Goal: Task Accomplishment & Management: Manage account settings

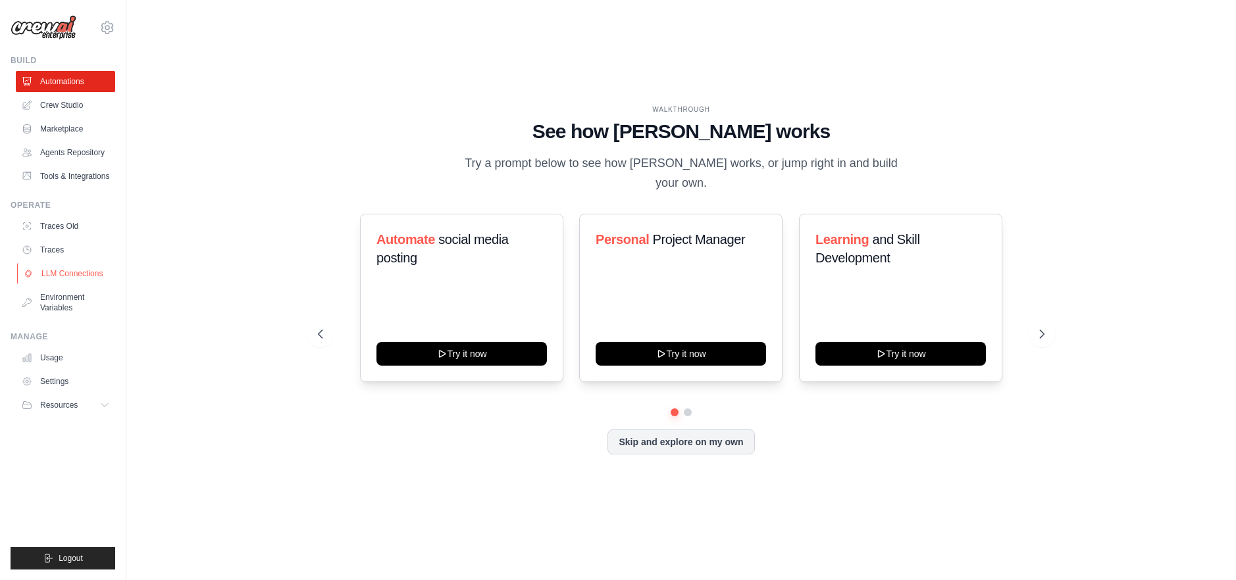
click at [93, 272] on link "LLM Connections" at bounding box center [66, 273] width 99 height 21
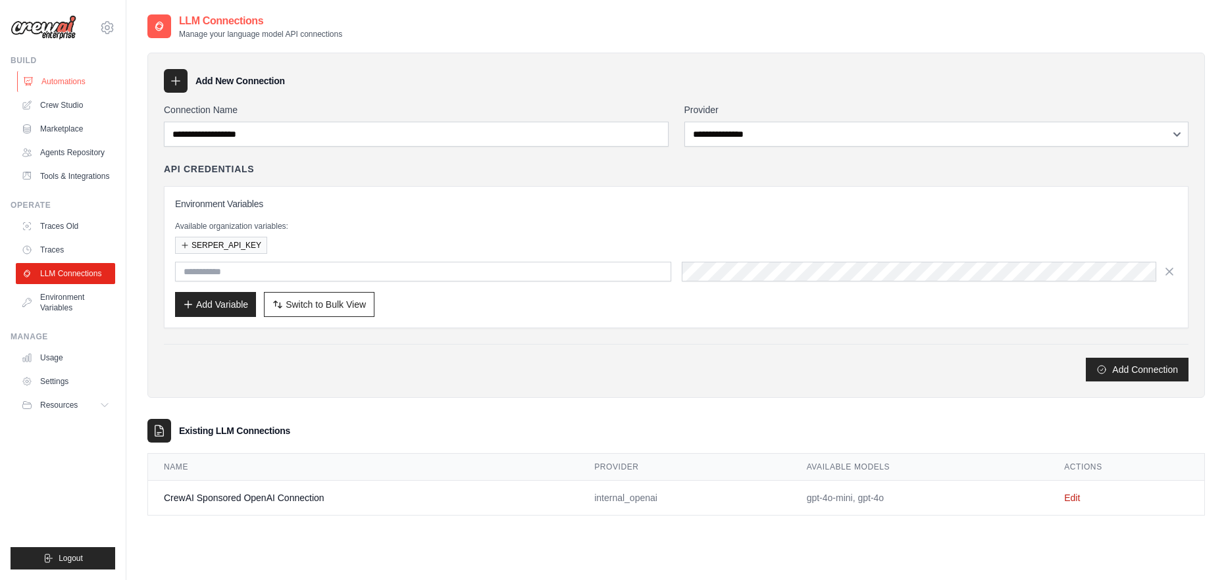
click at [45, 83] on link "Automations" at bounding box center [66, 81] width 99 height 21
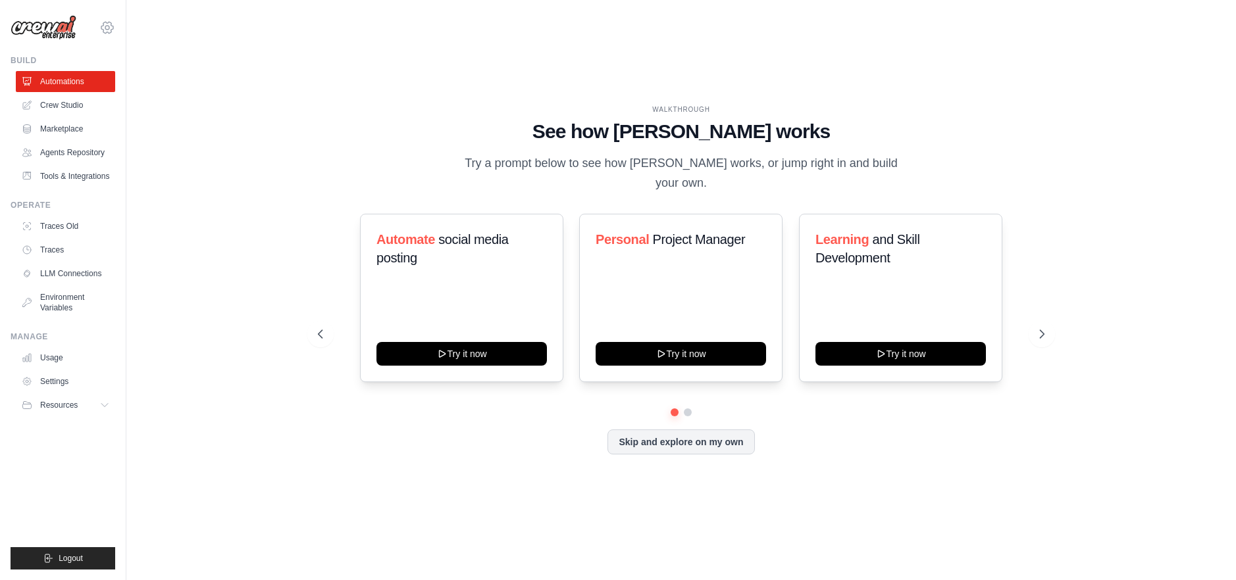
click at [102, 29] on icon at bounding box center [107, 28] width 16 height 16
click at [102, 29] on icon at bounding box center [107, 27] width 12 height 11
click at [104, 26] on icon at bounding box center [107, 28] width 16 height 16
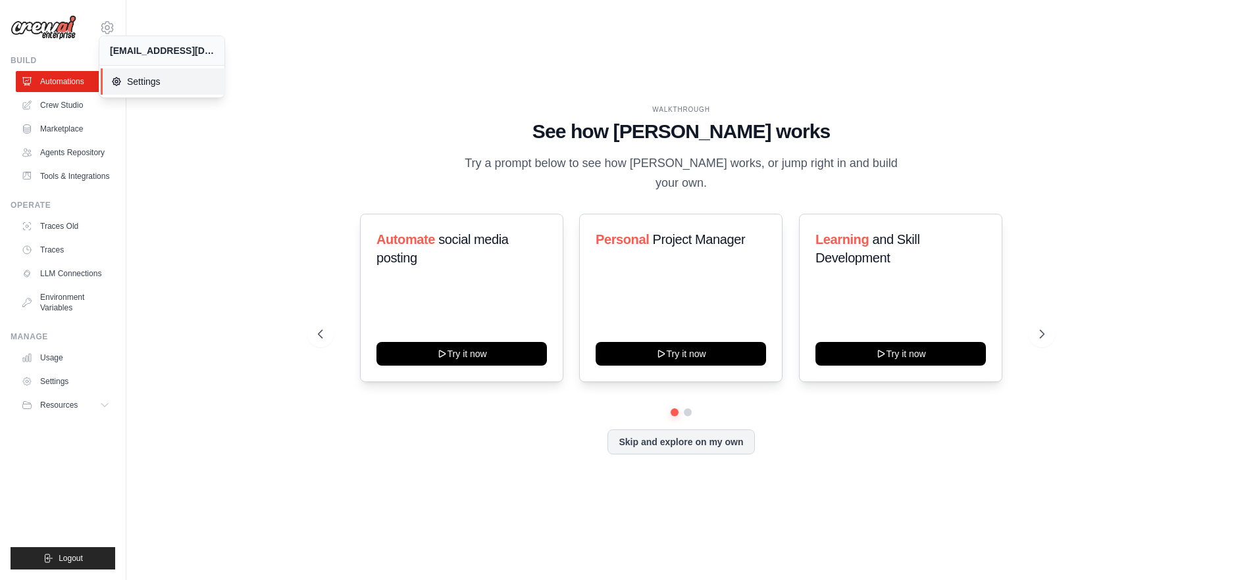
click at [130, 85] on span "Settings" at bounding box center [163, 81] width 104 height 13
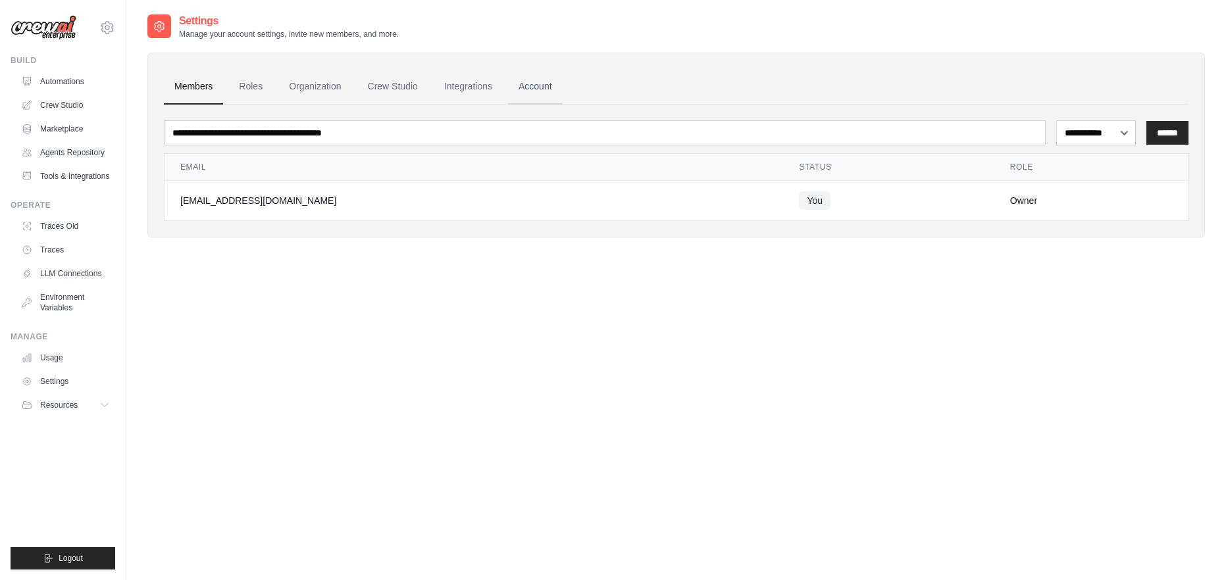
click at [544, 89] on link "Account" at bounding box center [535, 87] width 55 height 36
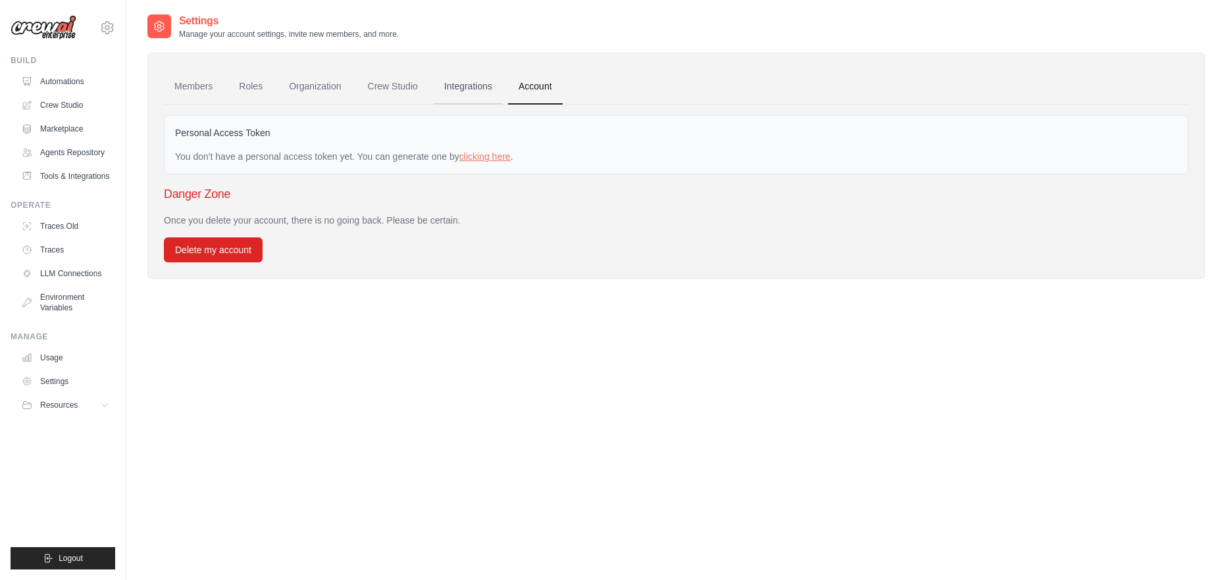
click at [458, 91] on link "Integrations" at bounding box center [468, 87] width 69 height 36
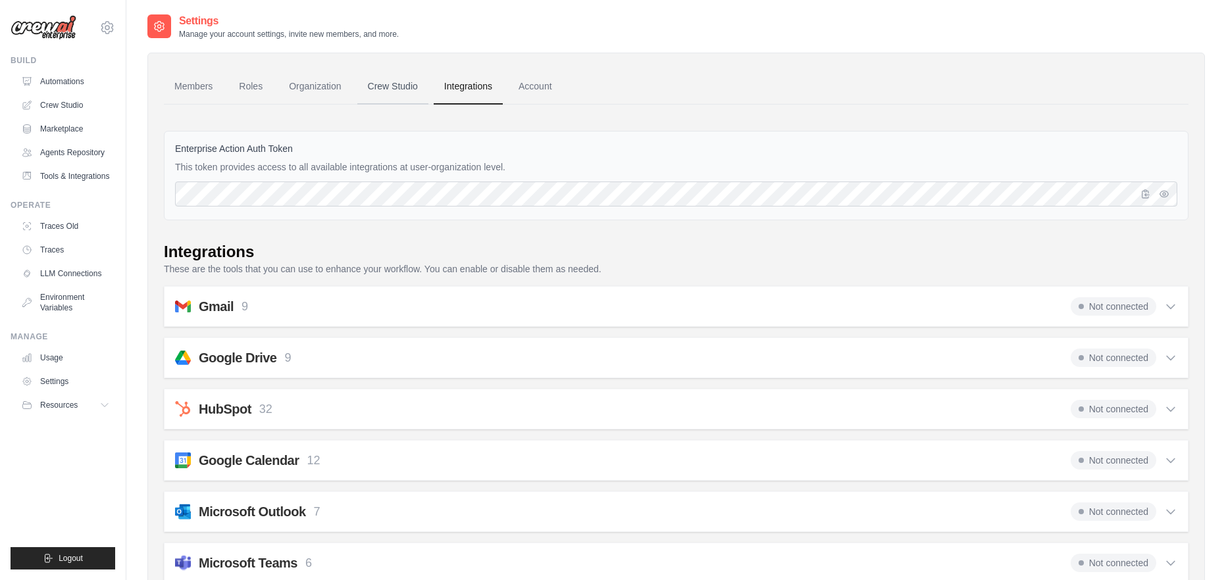
click at [390, 85] on link "Crew Studio" at bounding box center [392, 87] width 71 height 36
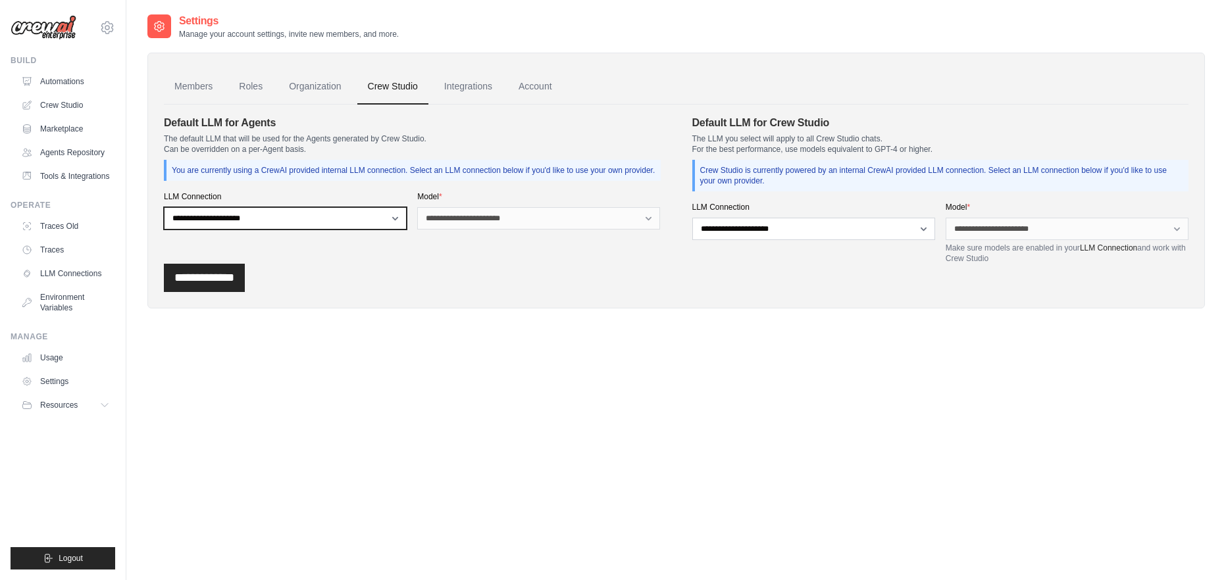
click at [383, 216] on select "**********" at bounding box center [285, 218] width 243 height 22
click at [278, 216] on select "**********" at bounding box center [285, 218] width 243 height 22
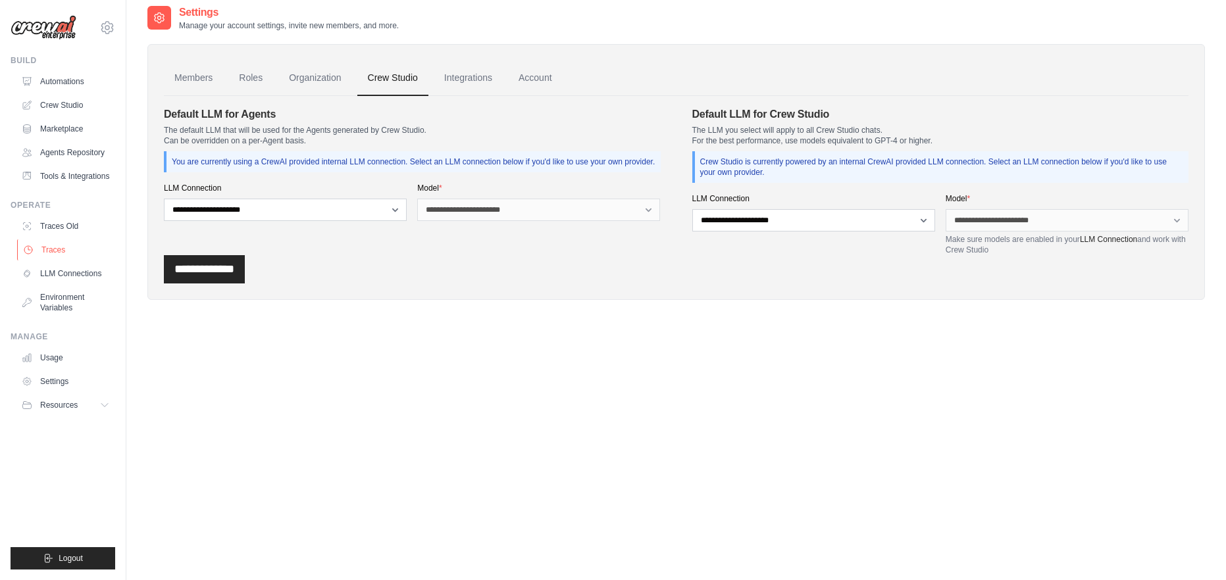
scroll to position [26, 0]
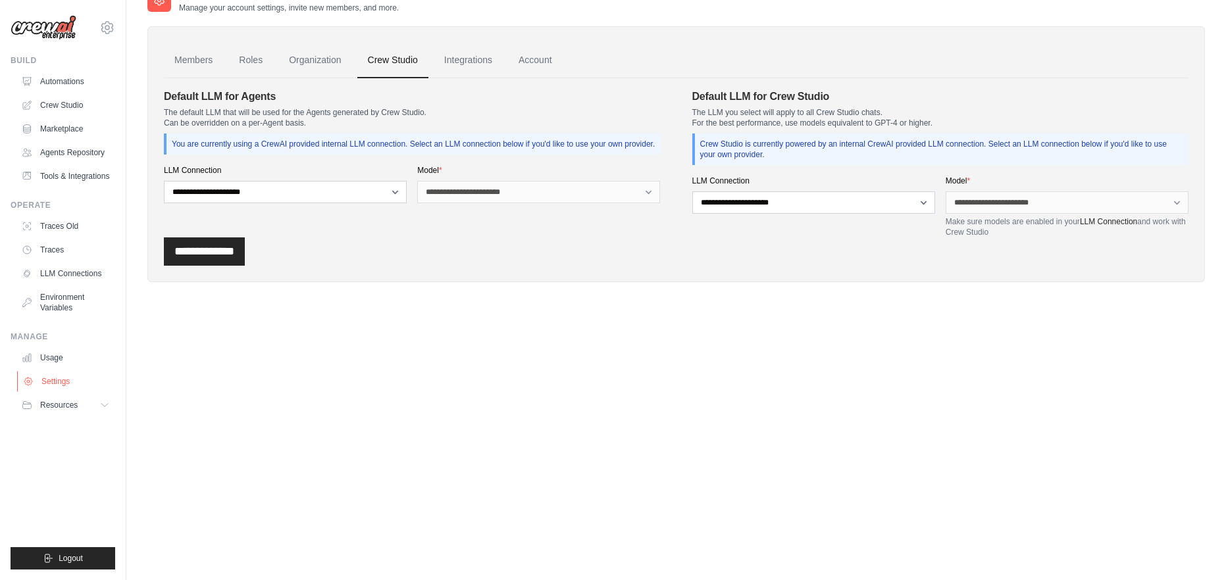
click at [58, 377] on link "Settings" at bounding box center [66, 381] width 99 height 21
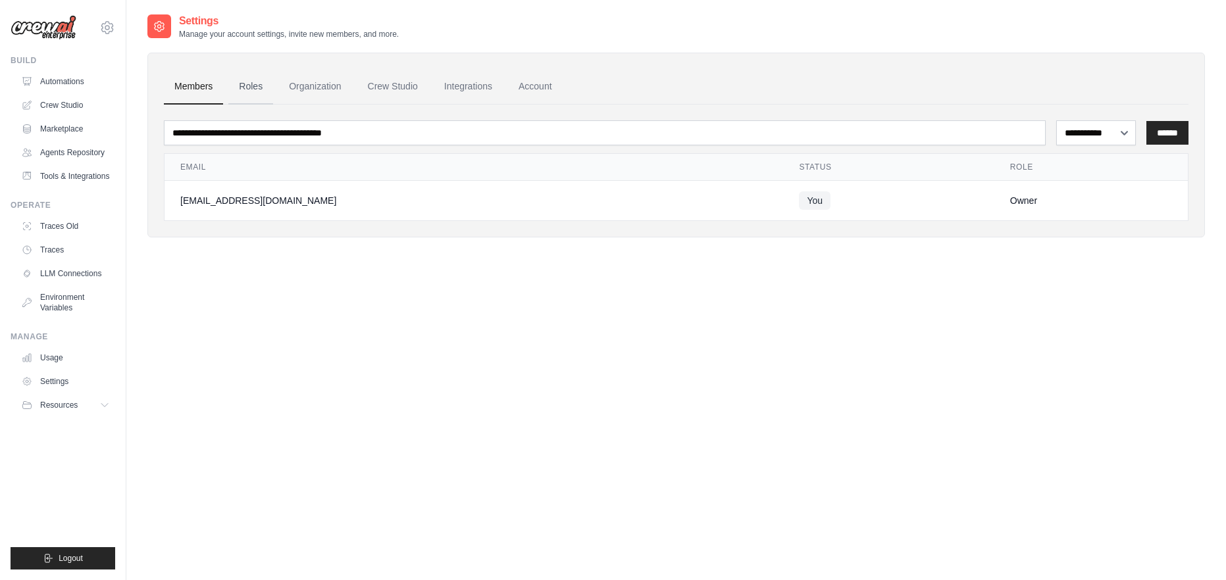
click at [259, 94] on link "Roles" at bounding box center [250, 87] width 45 height 36
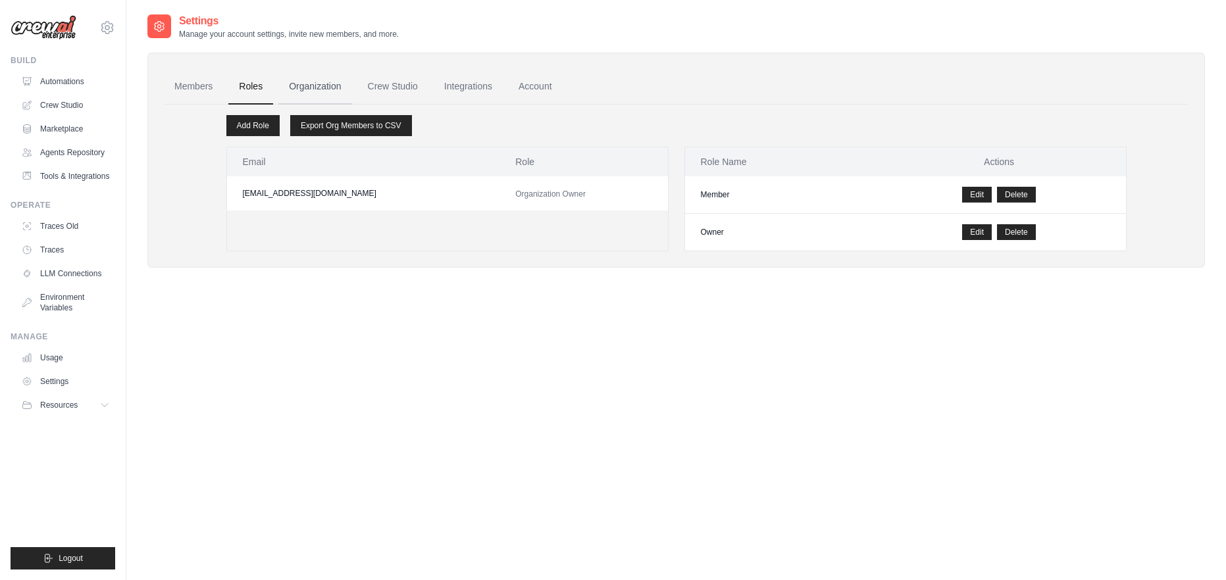
click at [305, 85] on link "Organization" at bounding box center [314, 87] width 73 height 36
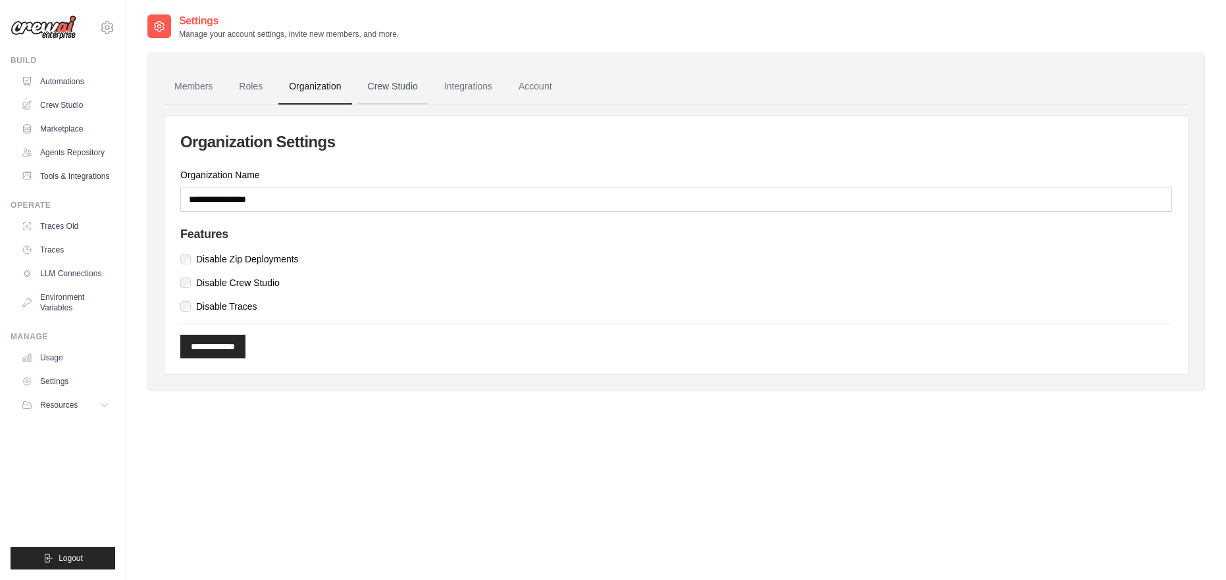
click at [398, 86] on link "Crew Studio" at bounding box center [392, 87] width 71 height 36
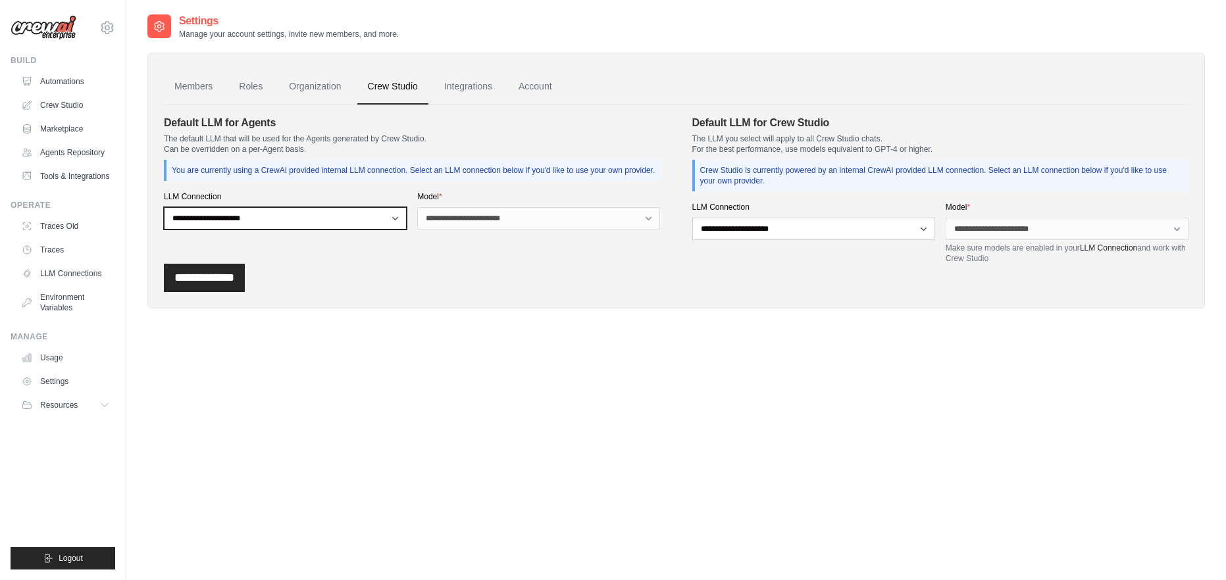
drag, startPoint x: 349, startPoint y: 228, endPoint x: 349, endPoint y: 220, distance: 7.2
click at [349, 220] on select "**********" at bounding box center [285, 218] width 243 height 22
click at [443, 89] on link "Integrations" at bounding box center [468, 87] width 69 height 36
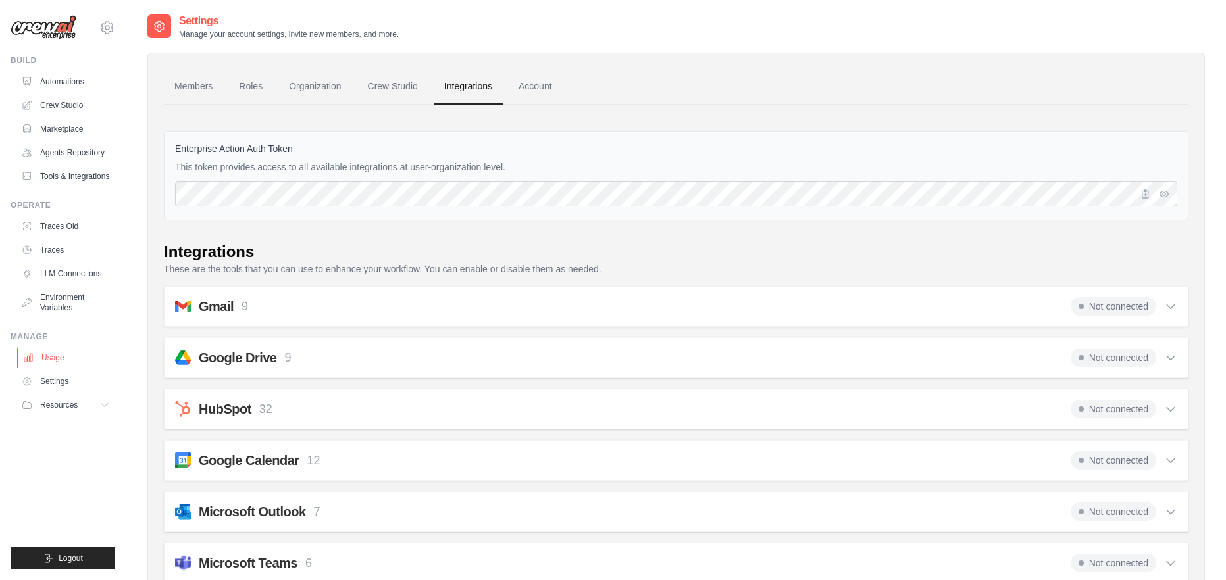
click at [69, 361] on link "Usage" at bounding box center [66, 357] width 99 height 21
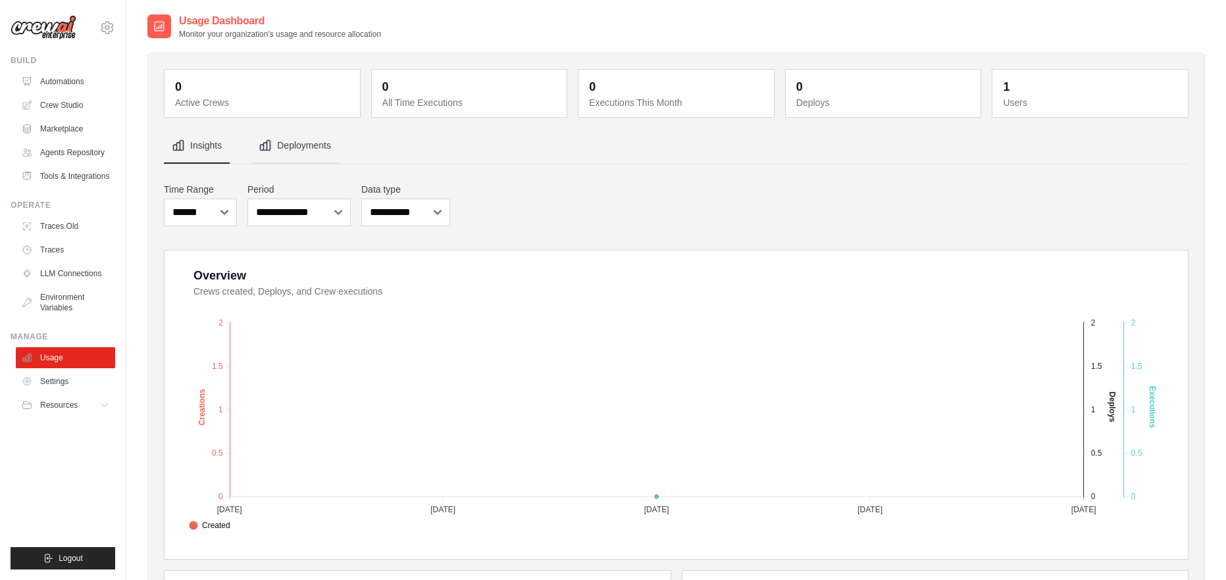
click at [292, 151] on button "Deployments" at bounding box center [295, 146] width 88 height 36
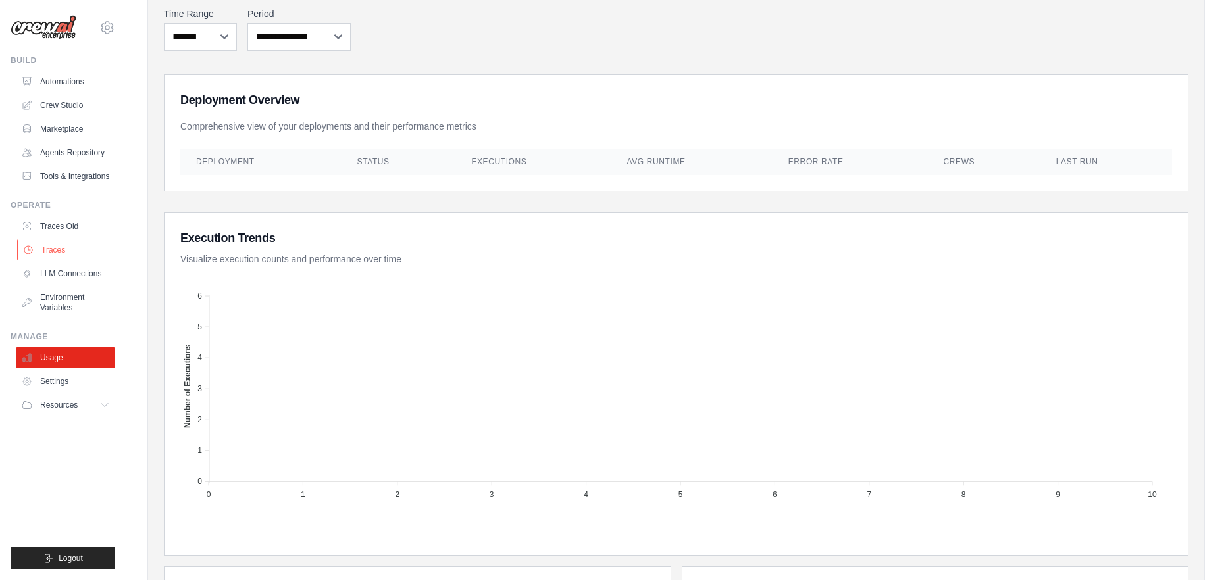
scroll to position [174, 0]
click at [85, 156] on link "Agents Repository" at bounding box center [66, 152] width 99 height 21
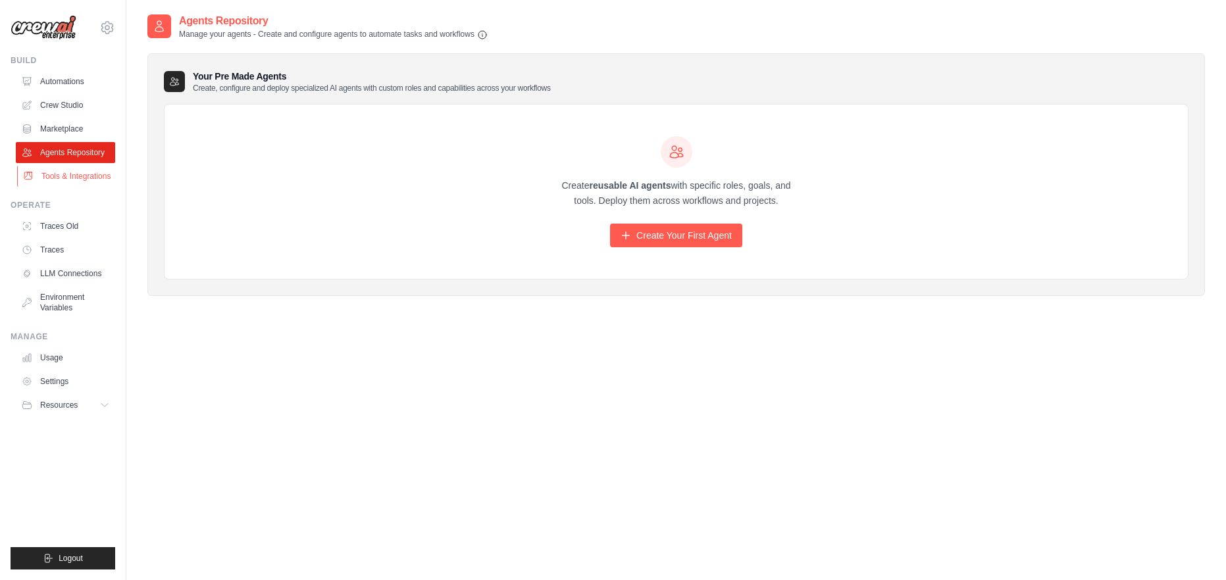
click at [93, 170] on link "Tools & Integrations" at bounding box center [66, 176] width 99 height 21
